Goal: Transaction & Acquisition: Purchase product/service

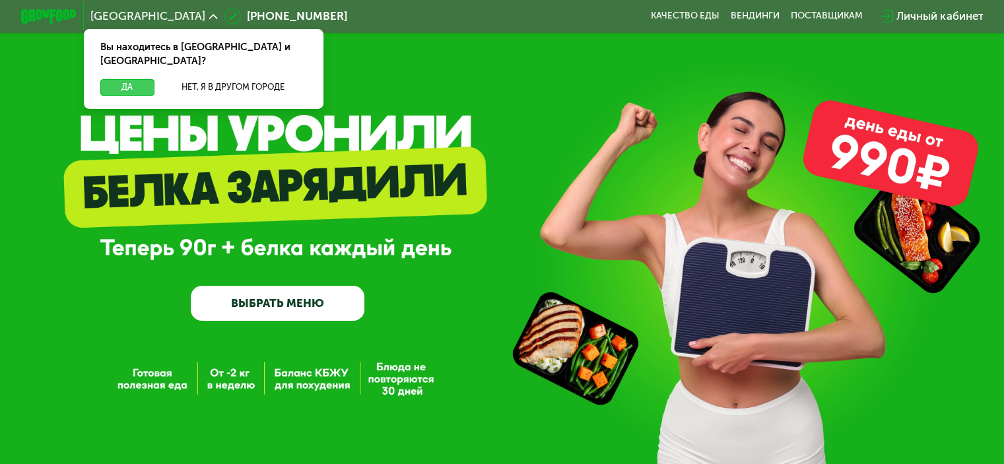
click at [133, 79] on button "Да" at bounding box center [126, 87] width 53 height 16
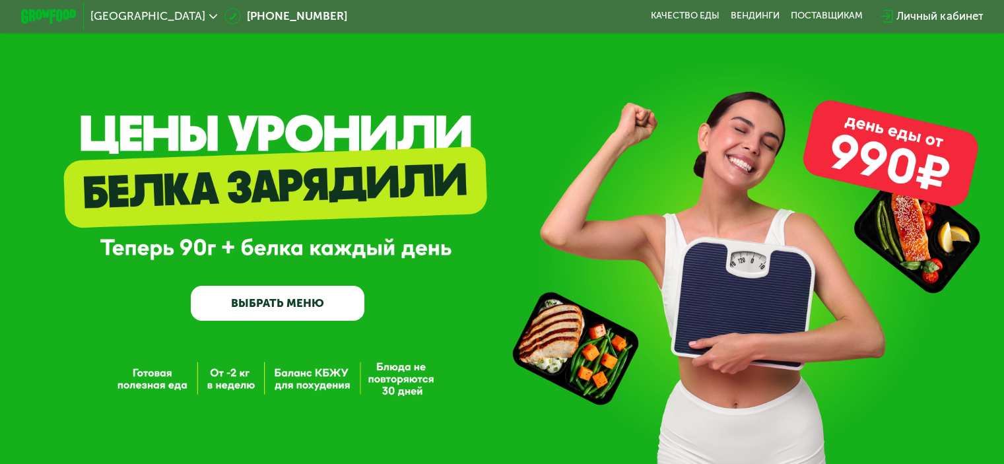
click at [282, 308] on link "ВЫБРАТЬ МЕНЮ" at bounding box center [278, 303] width 174 height 35
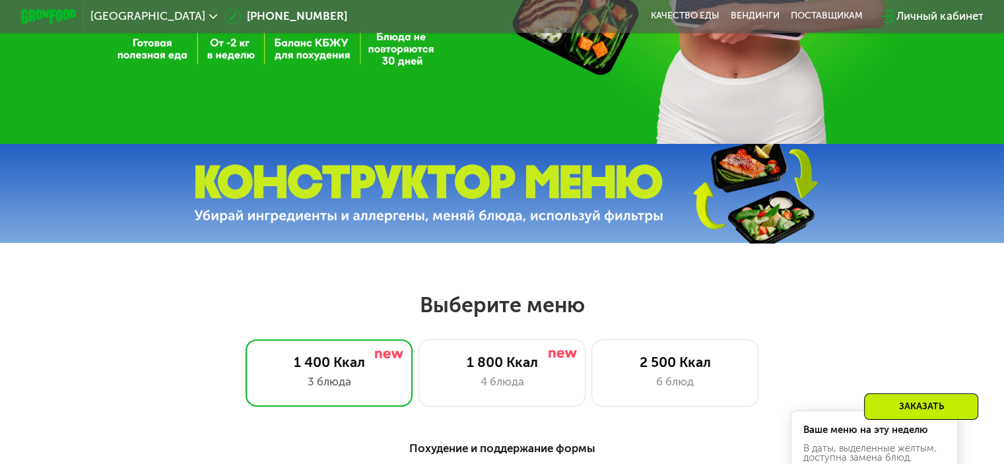
scroll to position [396, 0]
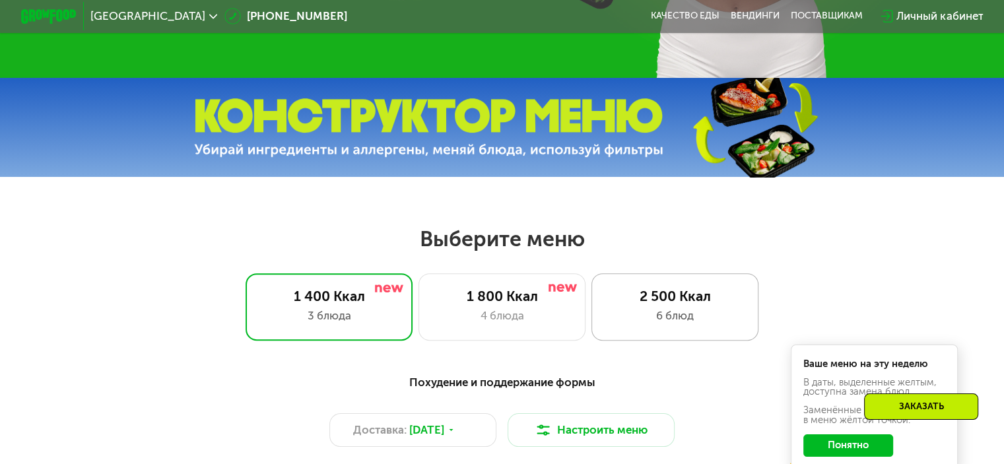
click at [645, 319] on div "6 блюд" at bounding box center [675, 315] width 138 height 16
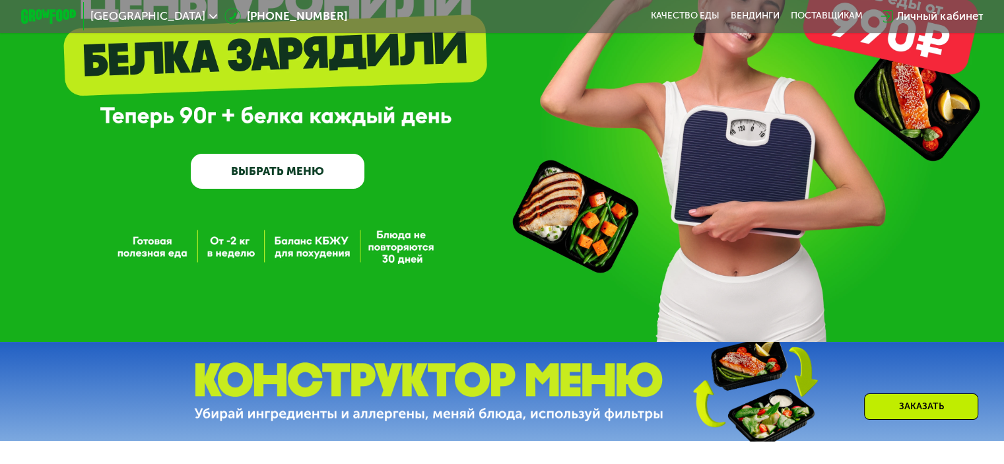
scroll to position [0, 0]
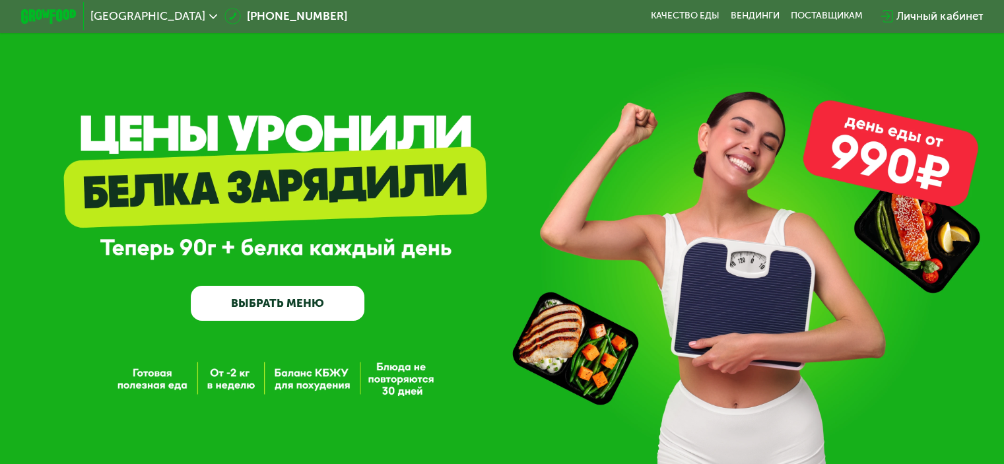
click at [279, 302] on link "ВЫБРАТЬ МЕНЮ" at bounding box center [278, 303] width 174 height 35
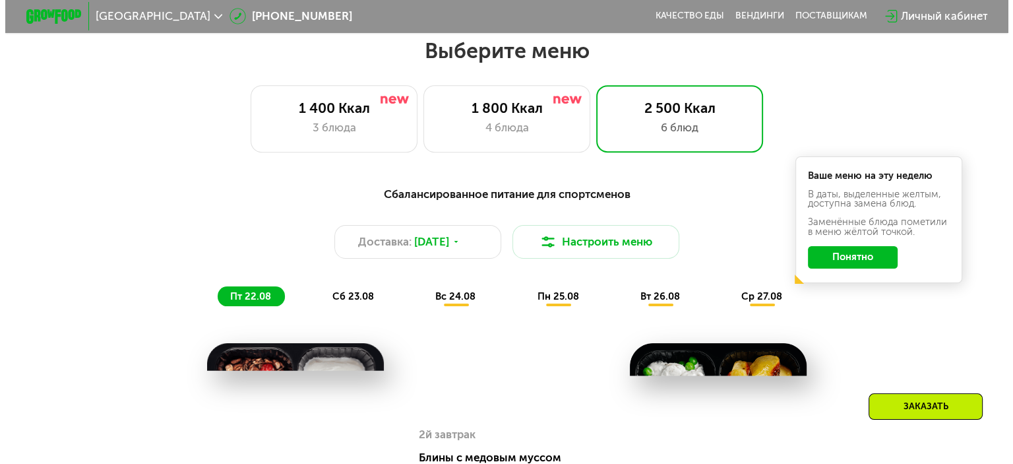
scroll to position [594, 0]
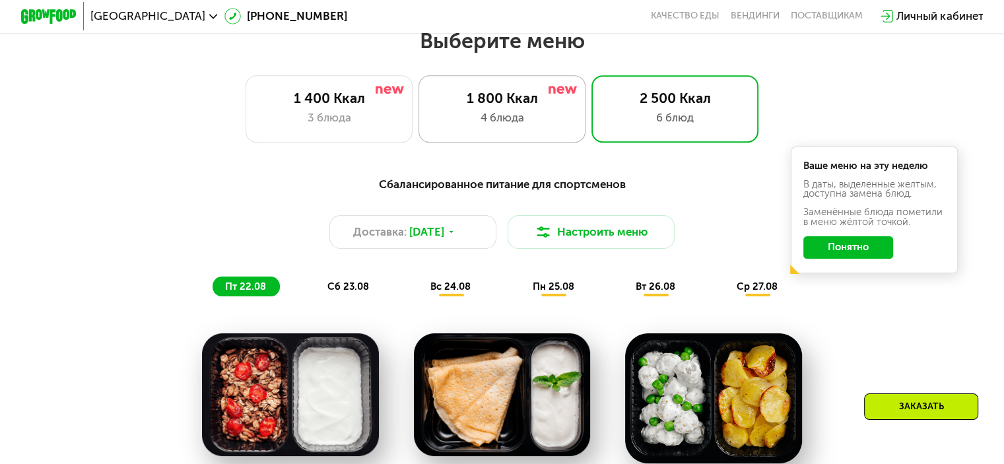
click at [591, 139] on div "1 800 Ккал 4 блюда" at bounding box center [675, 108] width 168 height 67
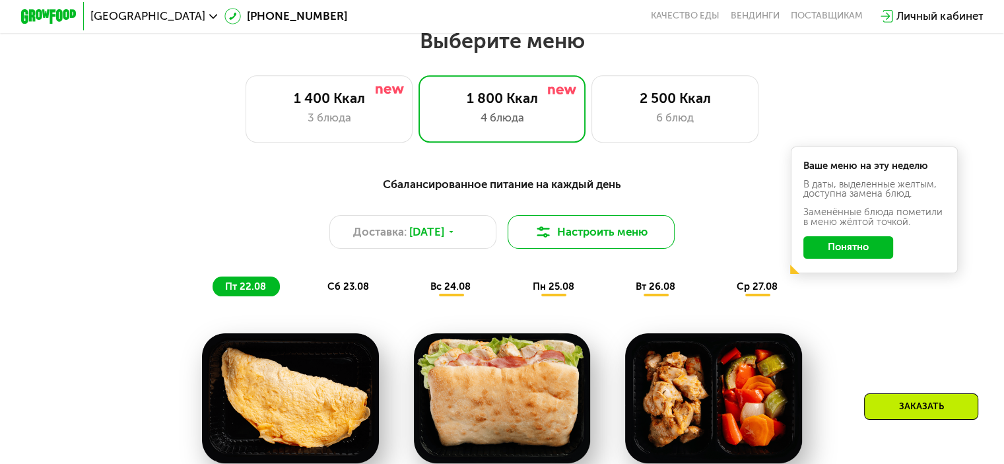
click at [591, 226] on button "Настроить меню" at bounding box center [591, 232] width 168 height 34
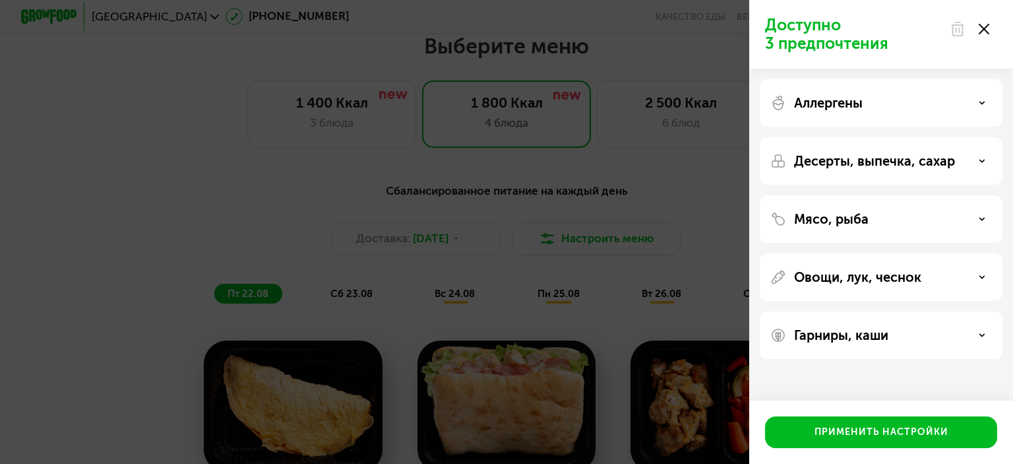
click at [976, 212] on div "Мясо, рыба" at bounding box center [882, 219] width 222 height 16
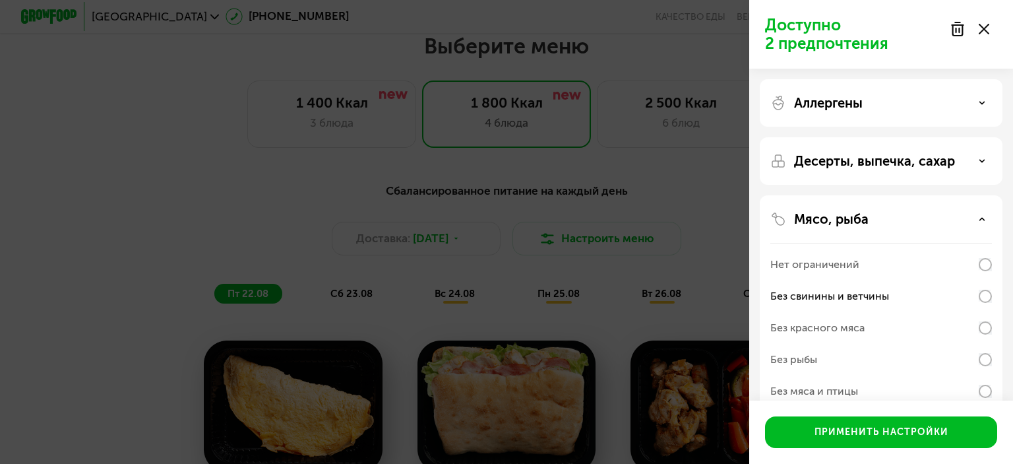
click at [984, 344] on div "Без красного мяса" at bounding box center [882, 360] width 222 height 32
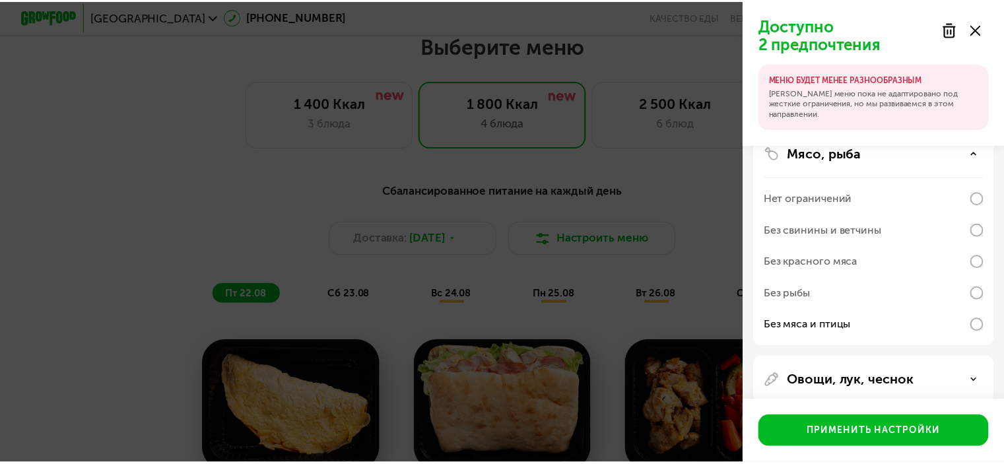
scroll to position [207, 0]
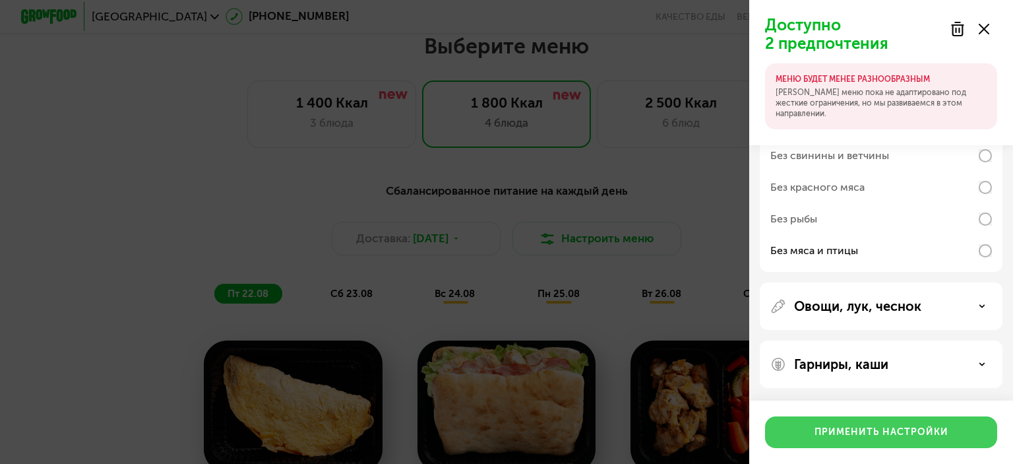
click at [918, 430] on div "Применить настройки" at bounding box center [882, 432] width 134 height 13
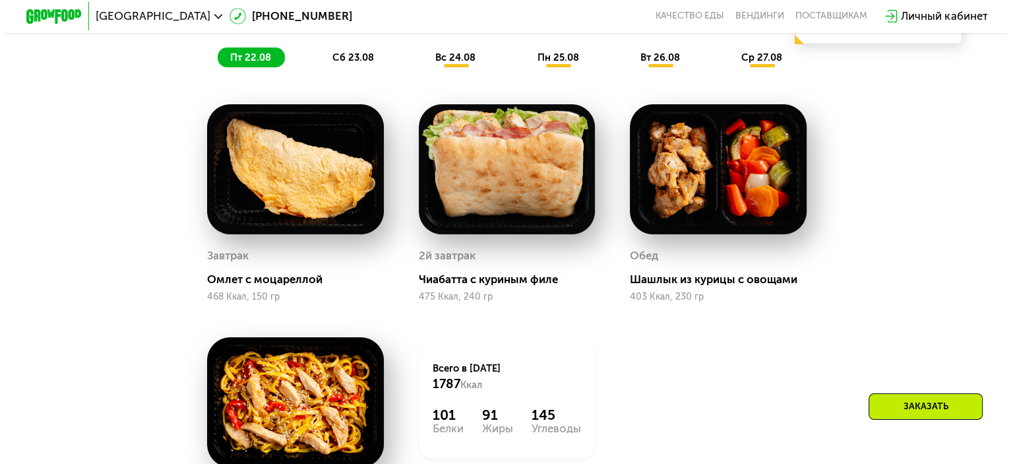
scroll to position [726, 0]
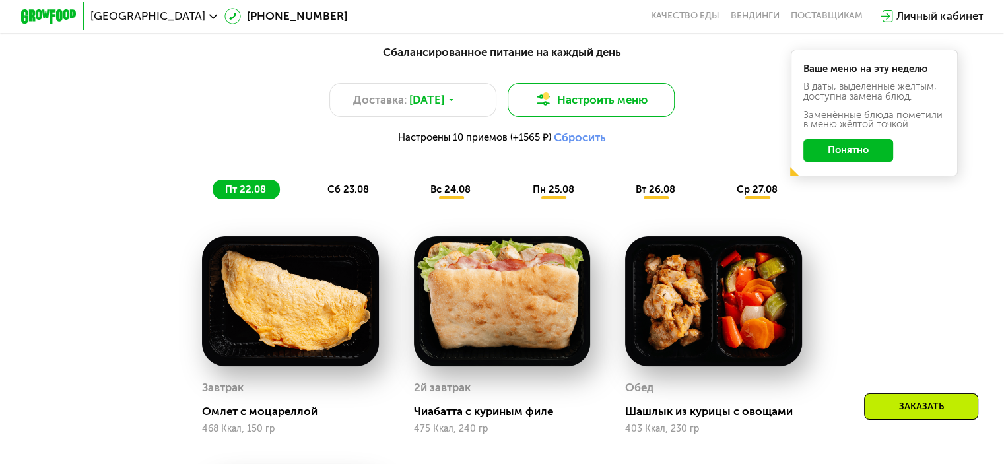
click at [552, 113] on button "Настроить меню" at bounding box center [591, 100] width 168 height 34
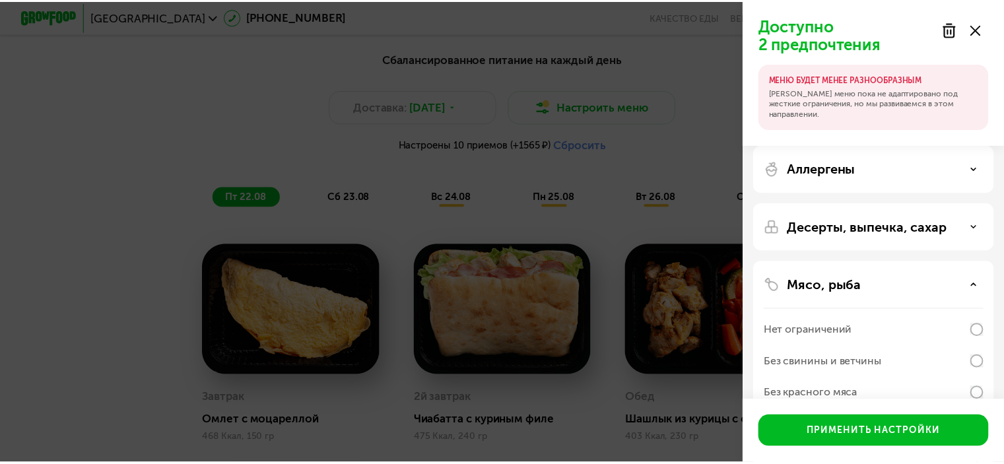
scroll to position [132, 0]
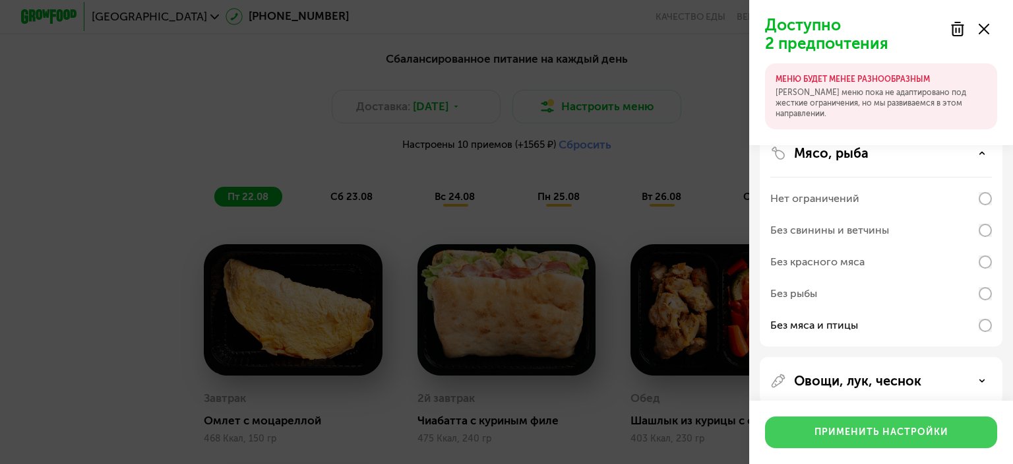
click at [903, 420] on button "Применить настройки" at bounding box center [881, 432] width 232 height 32
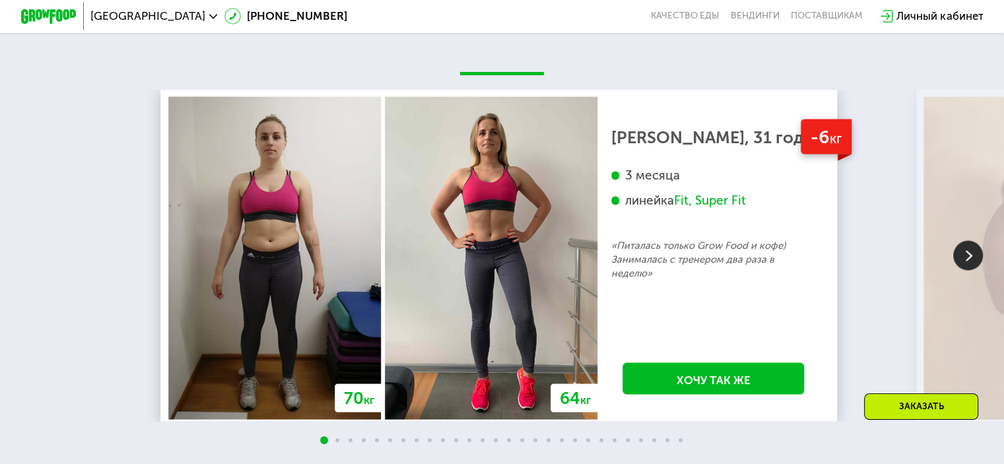
scroll to position [2507, 0]
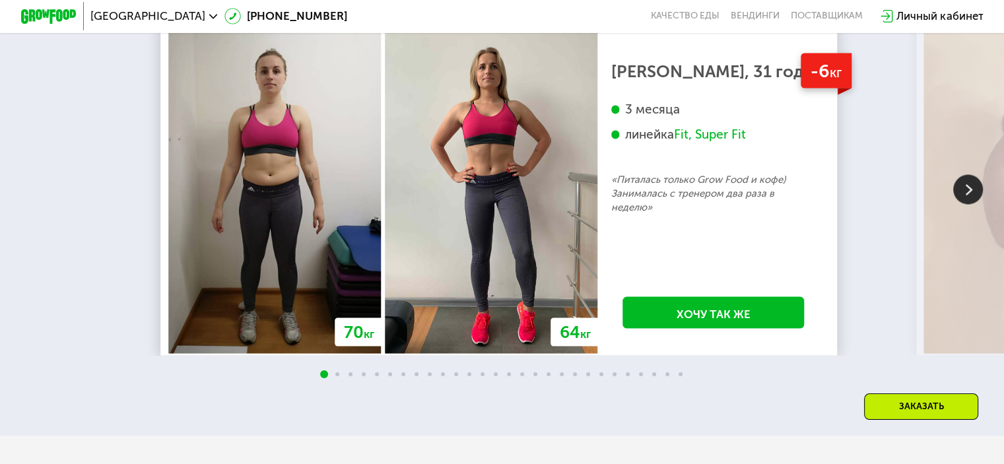
click at [965, 204] on img at bounding box center [968, 189] width 30 height 30
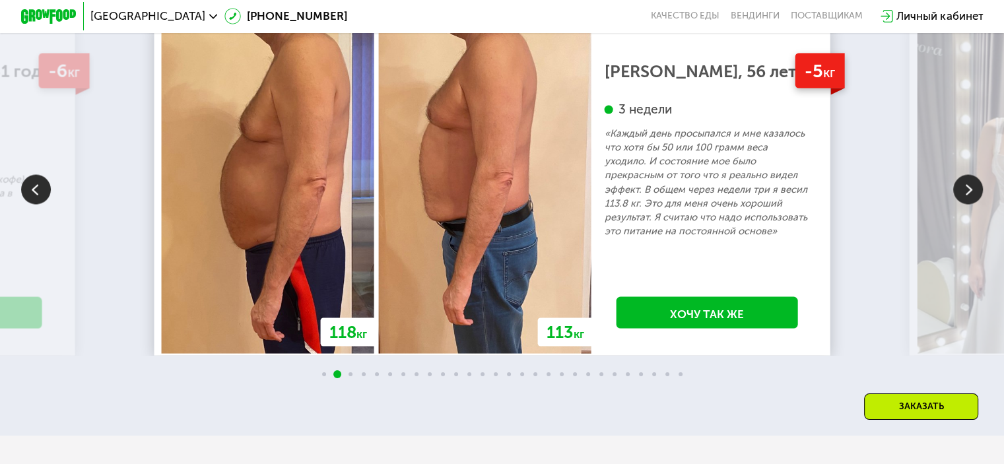
click at [959, 204] on img at bounding box center [968, 189] width 30 height 30
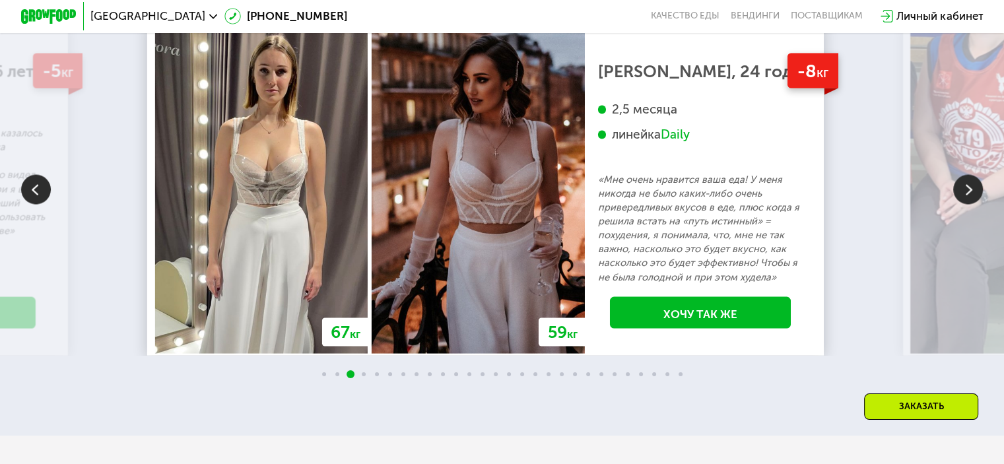
click at [966, 204] on img at bounding box center [968, 189] width 30 height 30
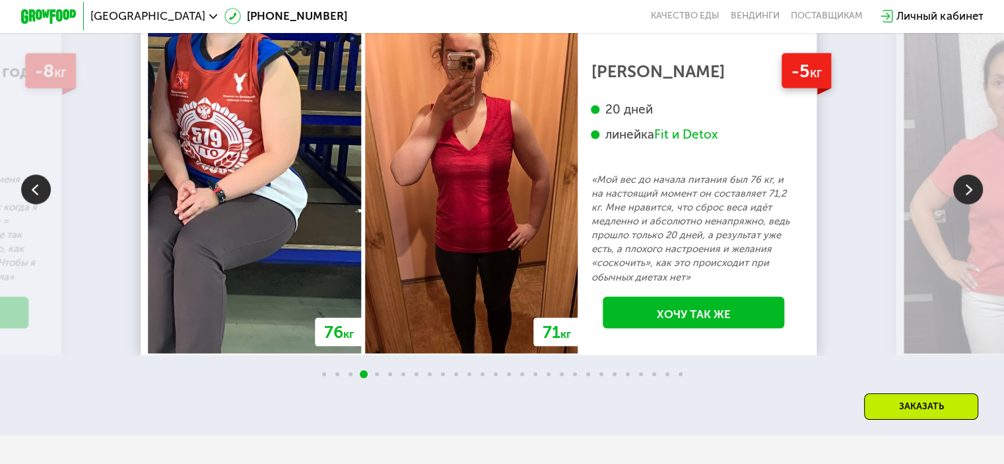
click at [967, 204] on img at bounding box center [968, 189] width 30 height 30
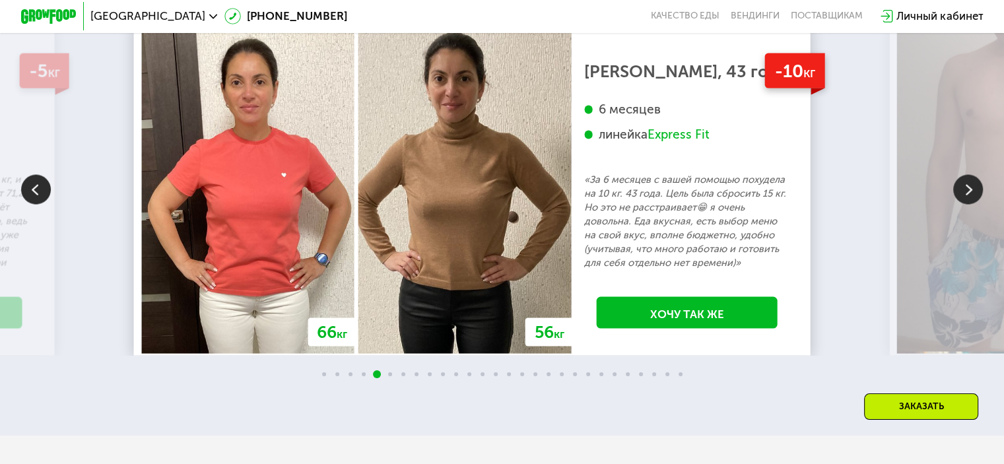
click at [967, 204] on img at bounding box center [968, 189] width 30 height 30
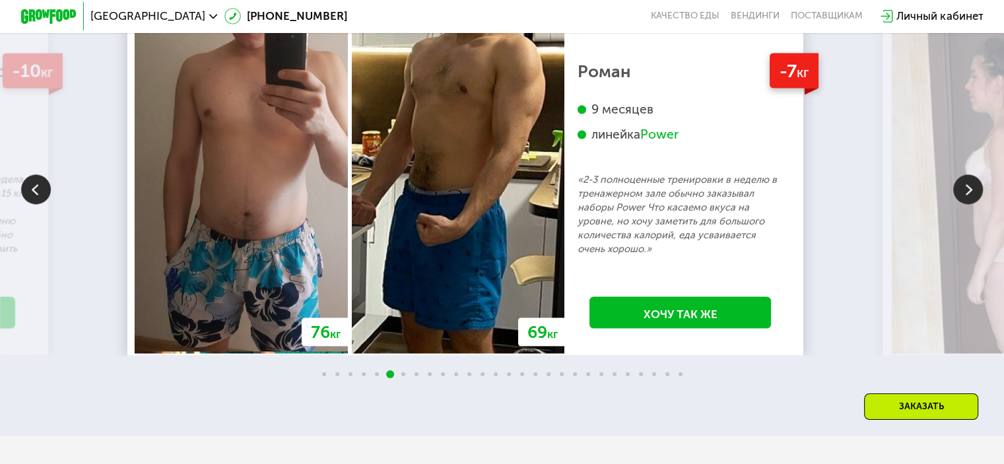
click at [967, 204] on img at bounding box center [968, 189] width 30 height 30
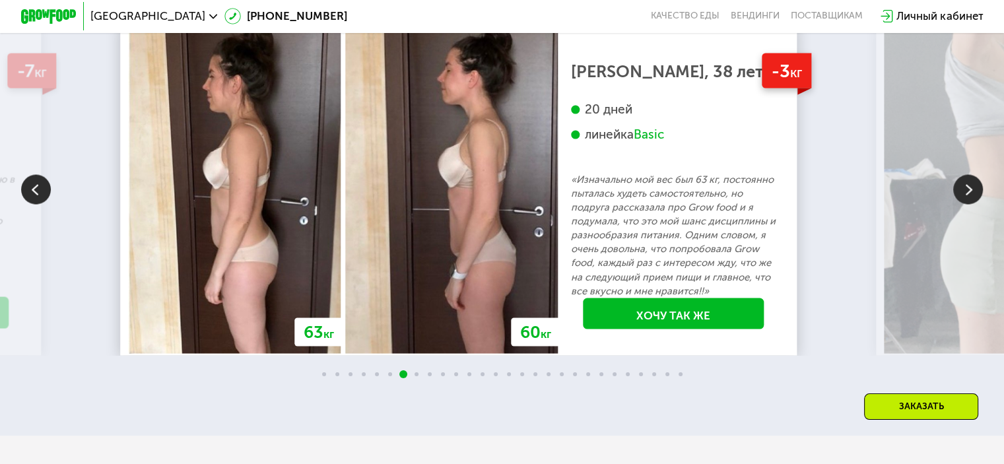
click at [967, 204] on img at bounding box center [968, 189] width 30 height 30
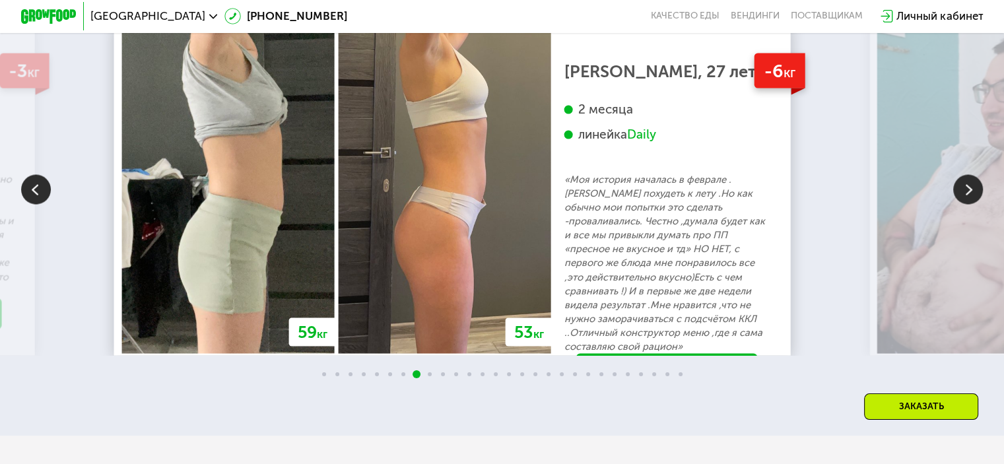
click at [967, 204] on img at bounding box center [968, 189] width 30 height 30
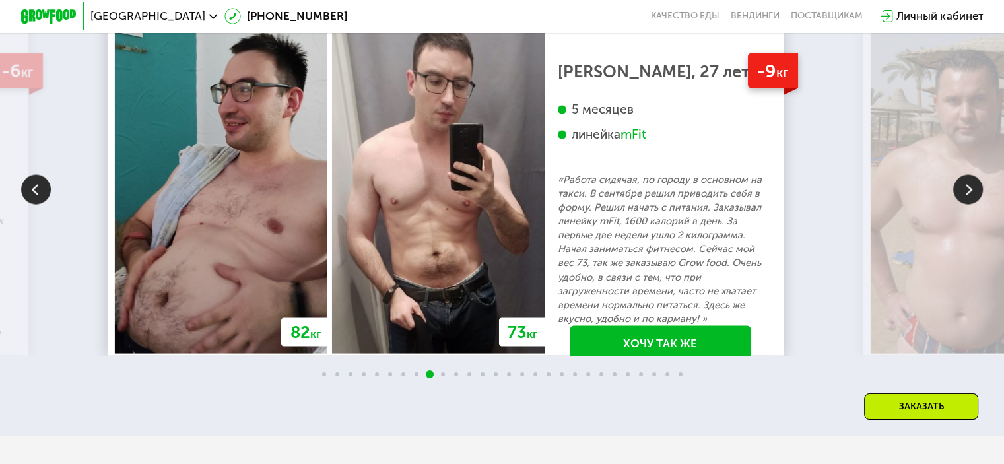
click at [967, 204] on img at bounding box center [968, 189] width 30 height 30
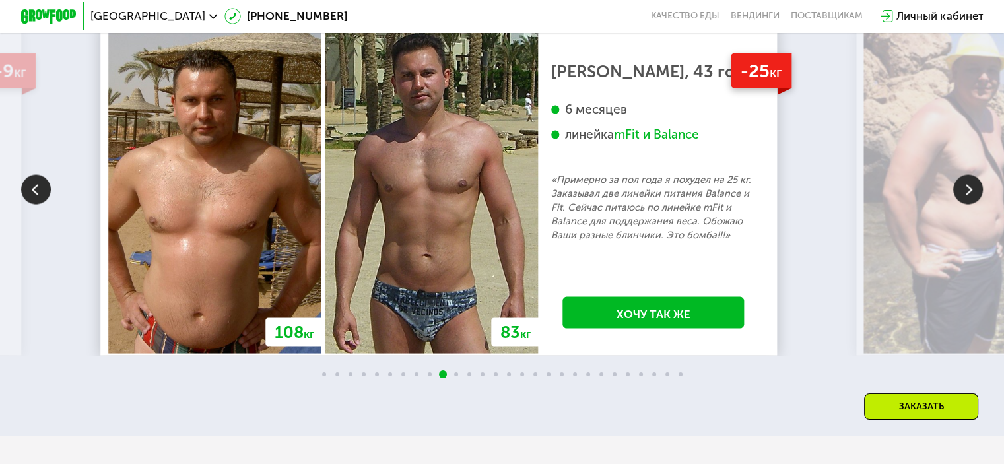
click at [971, 204] on img at bounding box center [968, 189] width 30 height 30
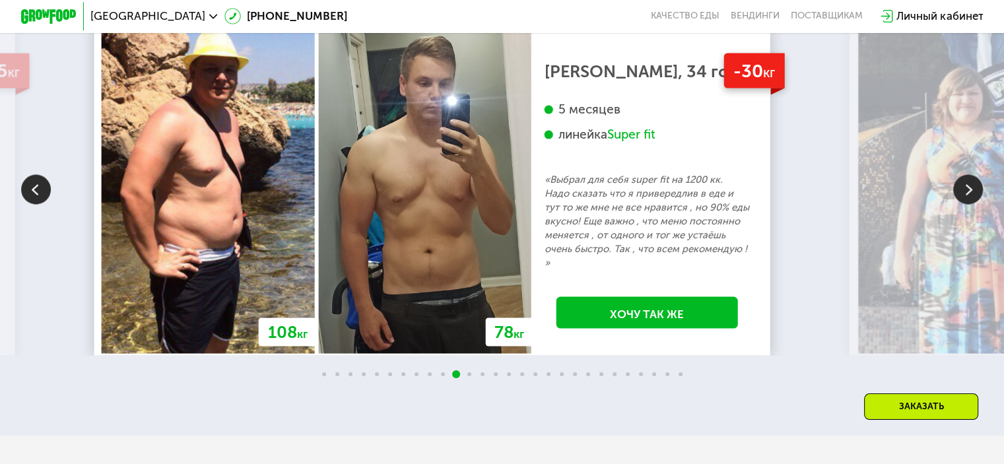
click at [971, 204] on img at bounding box center [968, 189] width 30 height 30
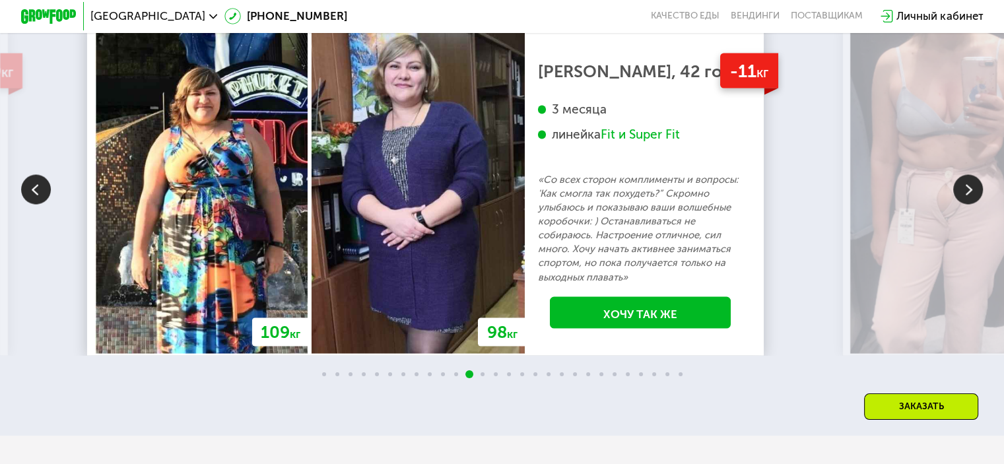
click at [971, 204] on img at bounding box center [968, 189] width 30 height 30
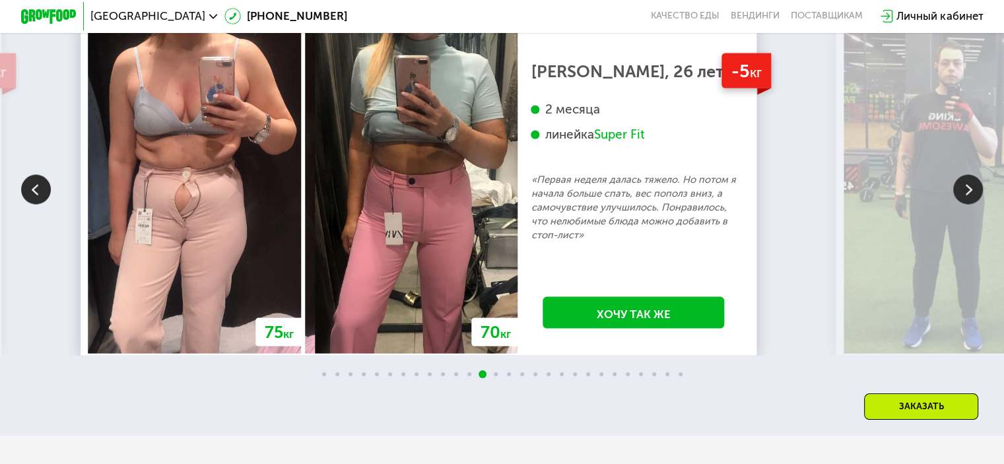
click at [971, 204] on img at bounding box center [968, 189] width 30 height 30
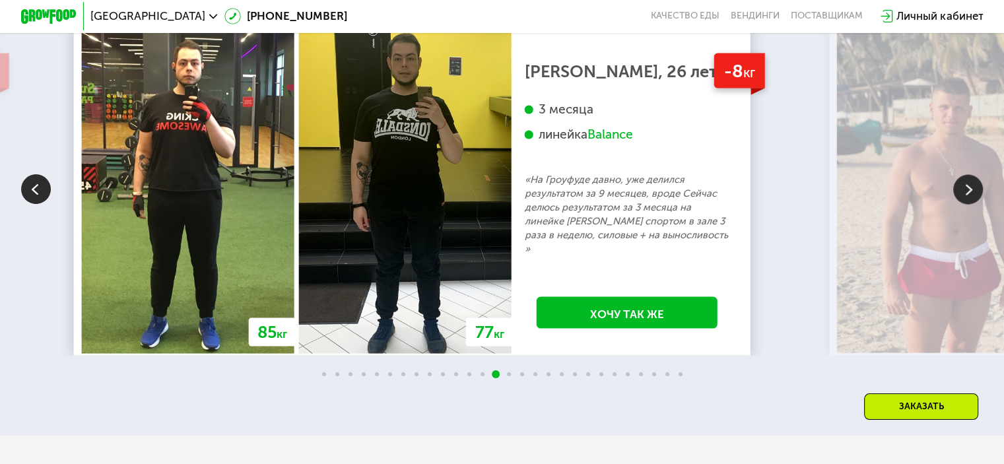
click at [971, 204] on img at bounding box center [968, 189] width 30 height 30
